Goal: Task Accomplishment & Management: Manage account settings

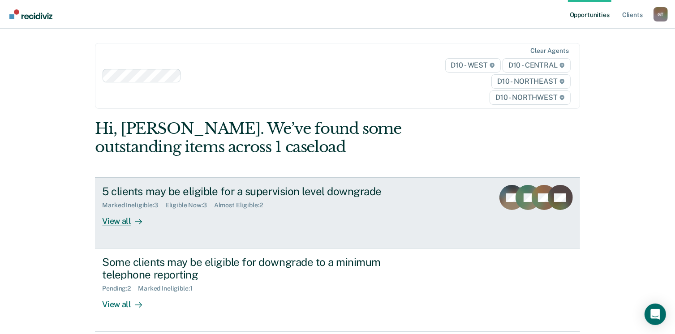
click at [507, 202] on rect at bounding box center [511, 197] width 25 height 25
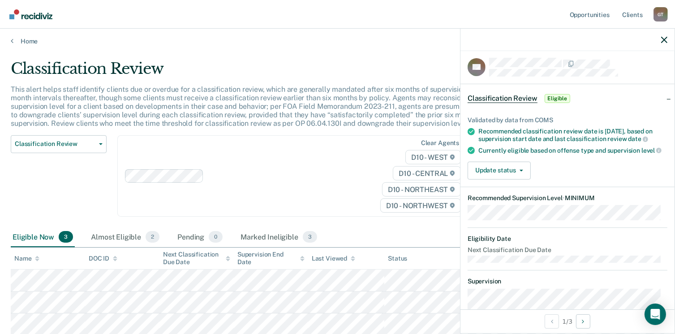
scroll to position [3, 0]
click at [522, 180] on button "Update status" at bounding box center [499, 172] width 63 height 18
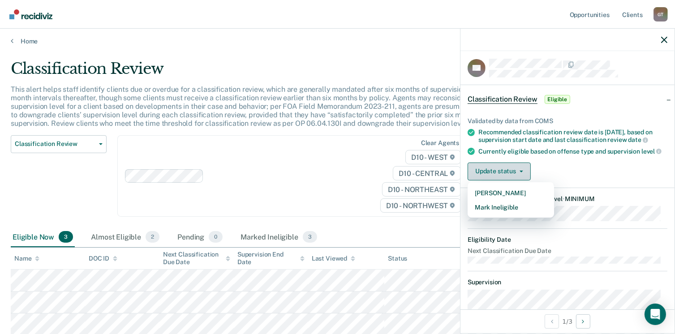
click at [522, 180] on button "Update status" at bounding box center [499, 172] width 63 height 18
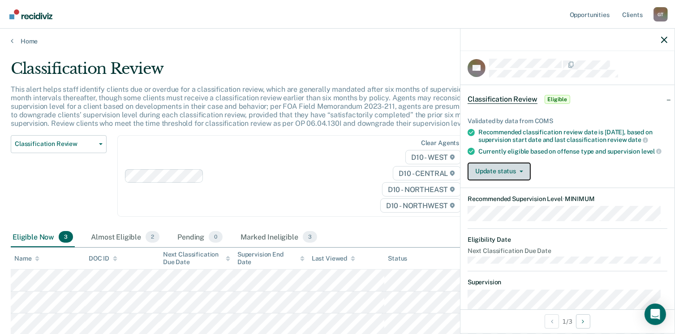
click at [522, 180] on button "Update status" at bounding box center [499, 172] width 63 height 18
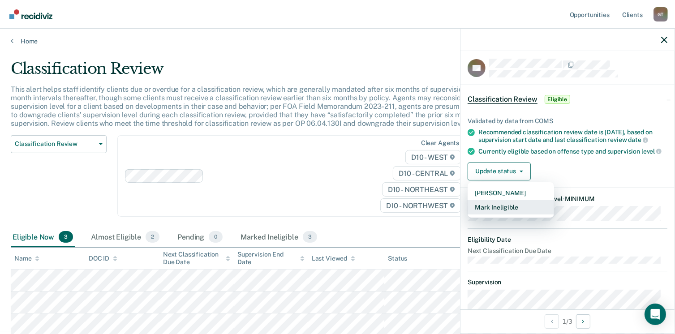
click at [522, 215] on button "Mark Ineligible" at bounding box center [511, 207] width 86 height 14
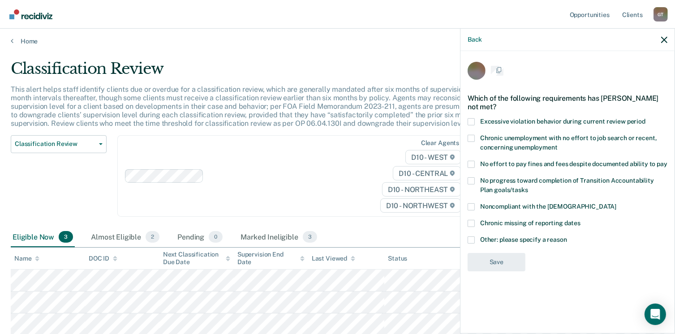
scroll to position [0, 0]
click at [474, 163] on span at bounding box center [471, 165] width 7 height 7
click at [667, 162] on input "No effort to pay fines and fees despite documented ability to pay" at bounding box center [667, 162] width 0 height 0
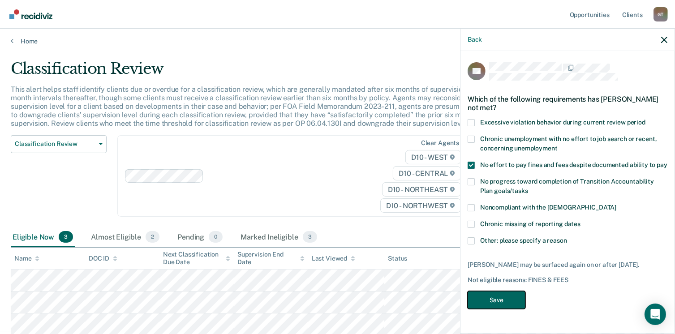
click at [508, 303] on button "Save" at bounding box center [497, 300] width 58 height 18
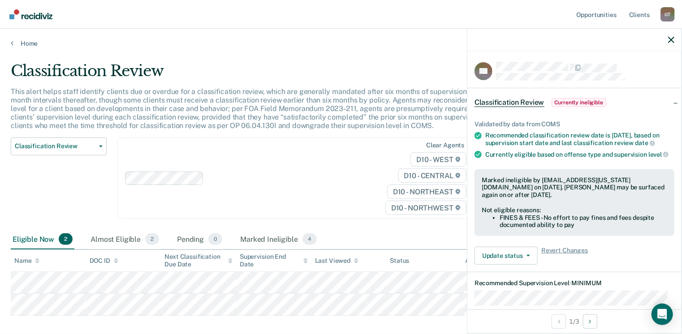
click at [667, 43] on div at bounding box center [574, 40] width 214 height 22
click at [673, 39] on icon "button" at bounding box center [671, 40] width 6 height 6
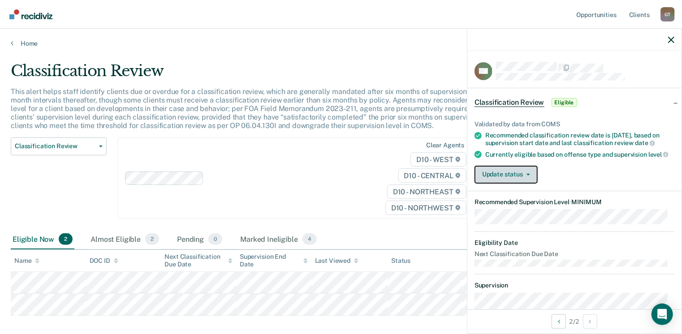
click at [528, 176] on icon "button" at bounding box center [528, 175] width 4 height 2
